Goal: Check status: Check status

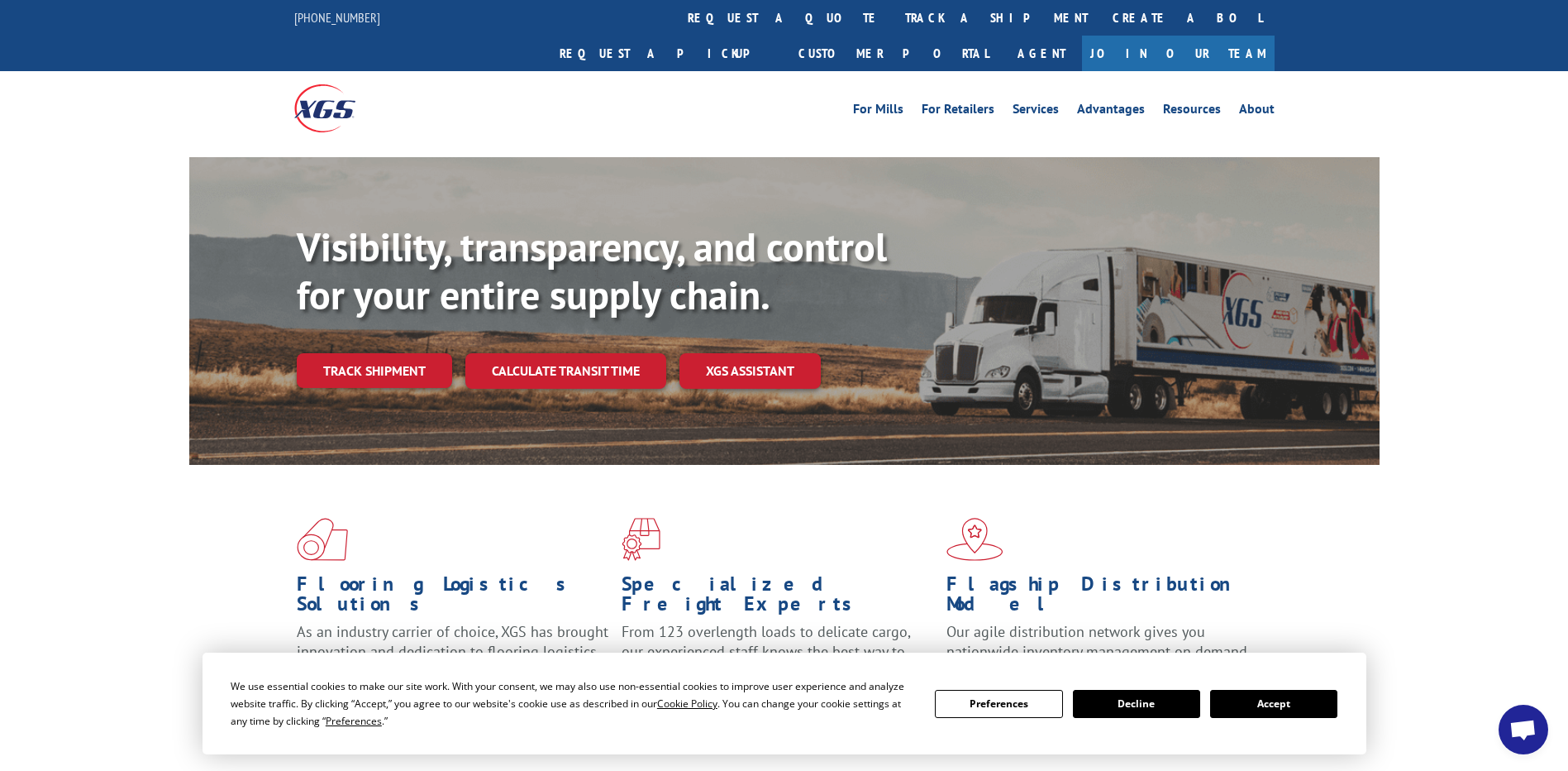
click at [893, 16] on link "track a shipment" at bounding box center [996, 18] width 207 height 36
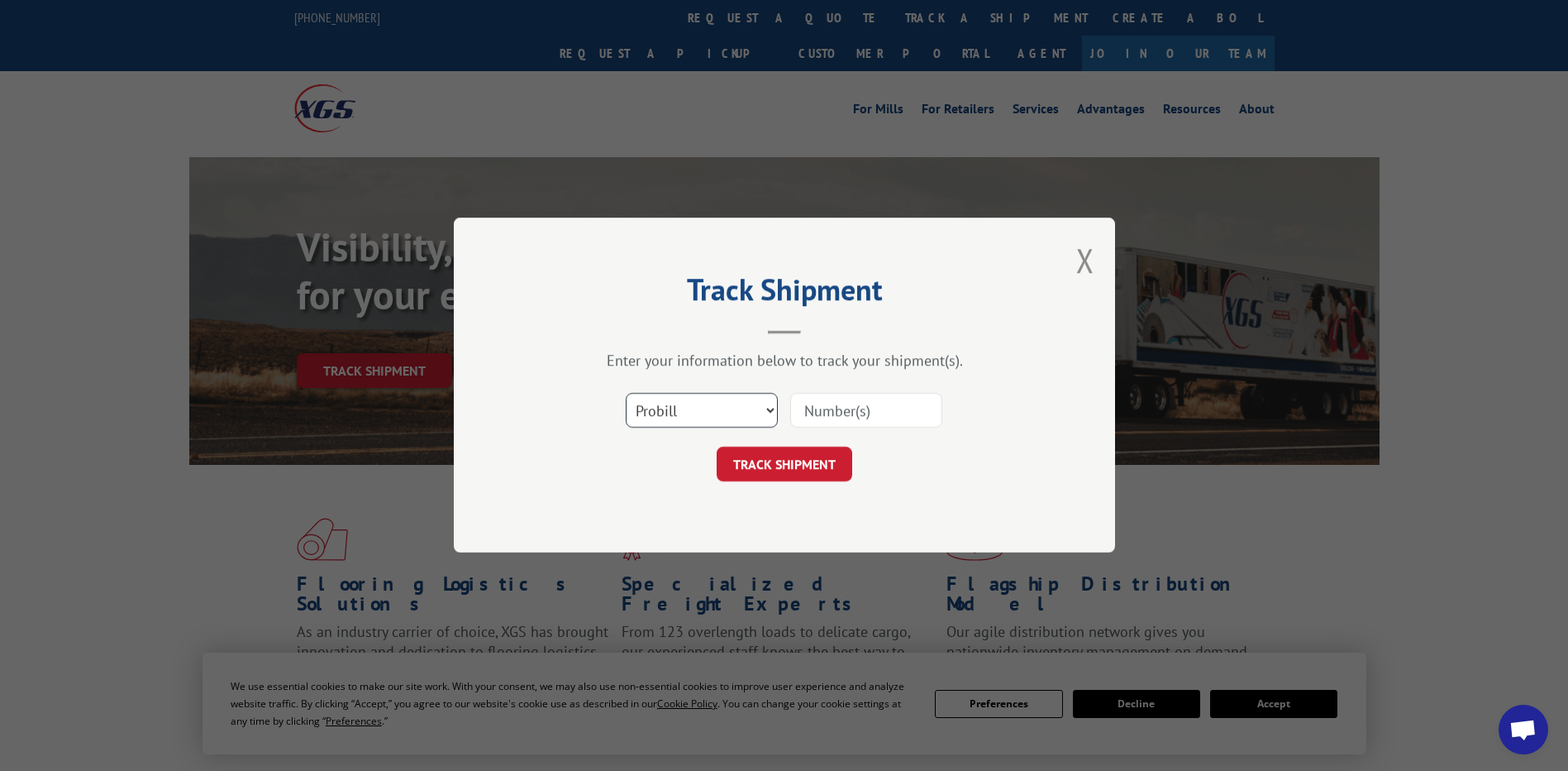
click at [769, 415] on select "Select category... Probill BOL PO" at bounding box center [701, 411] width 152 height 35
select select "bol"
click at [626, 394] on select "Select category... Probill BOL PO" at bounding box center [701, 411] width 152 height 35
click at [797, 408] on input at bounding box center [866, 411] width 152 height 35
type input "7046708"
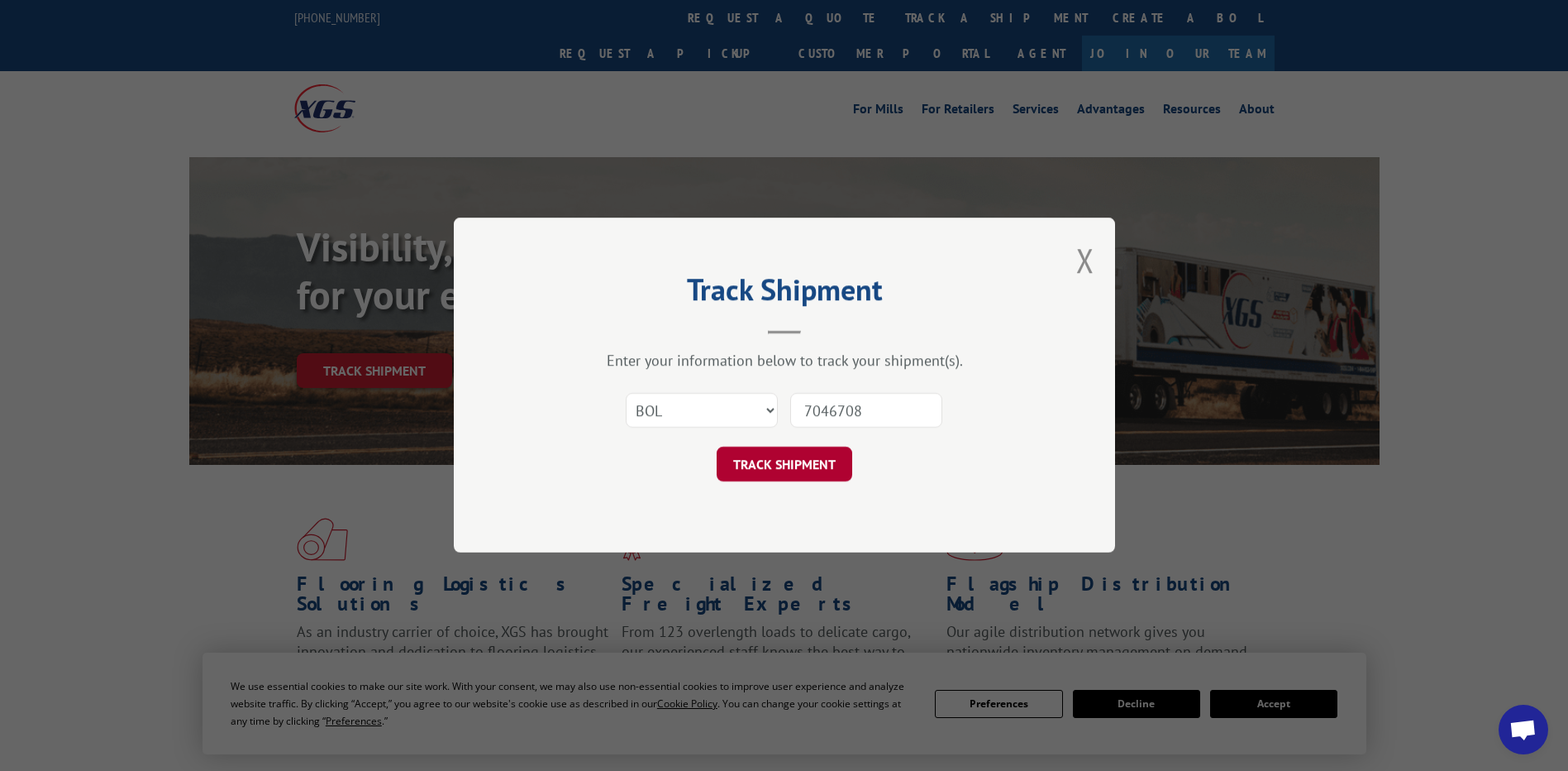
click at [787, 465] on button "TRACK SHIPMENT" at bounding box center [784, 465] width 136 height 35
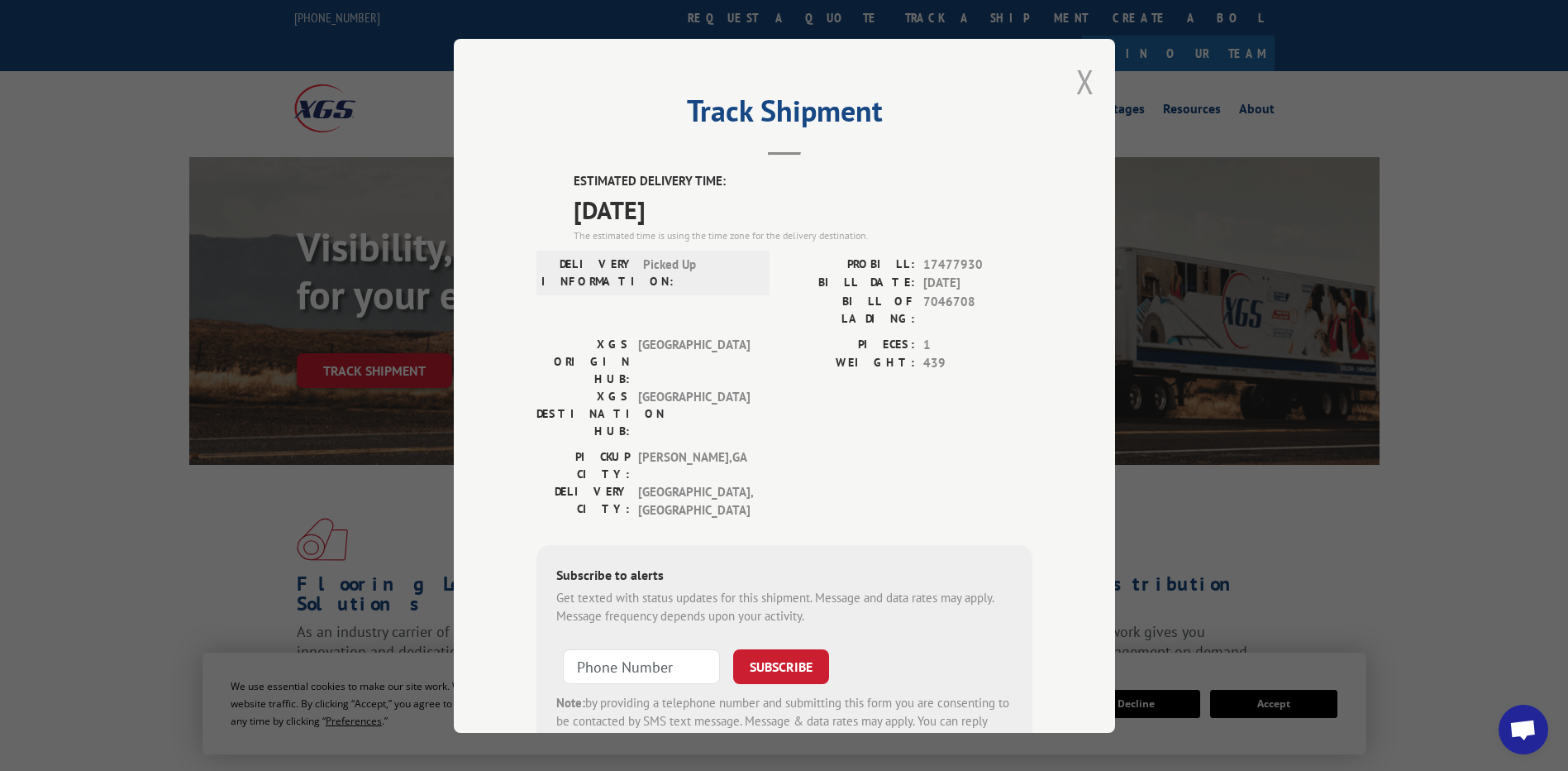
click at [1079, 78] on button "Close modal" at bounding box center [1085, 81] width 18 height 44
